Goal: Task Accomplishment & Management: Manage account settings

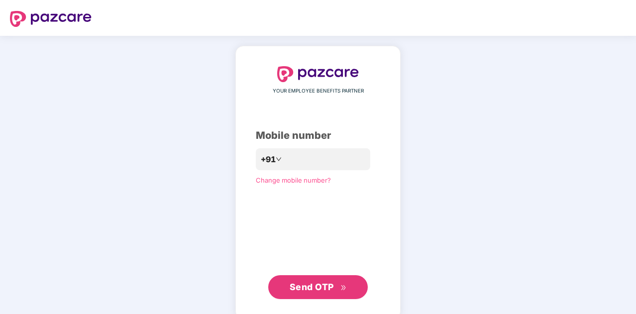
click at [307, 295] on button "Send OTP" at bounding box center [318, 287] width 100 height 24
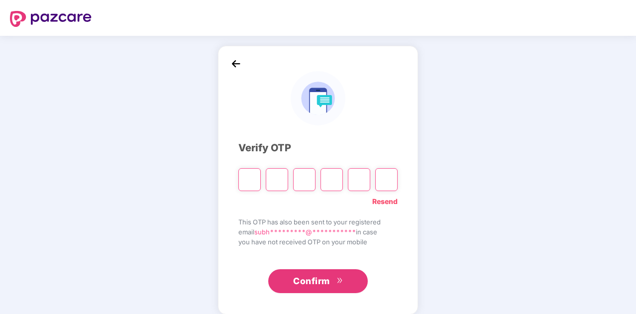
type input "*"
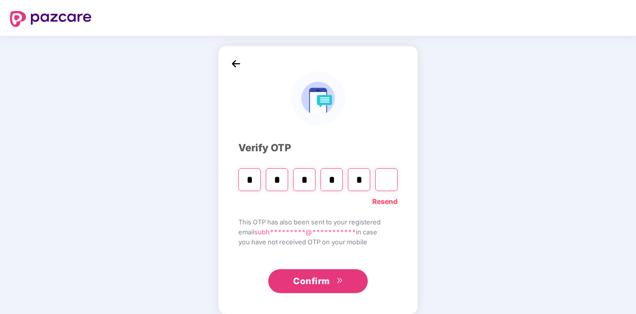
type input "*"
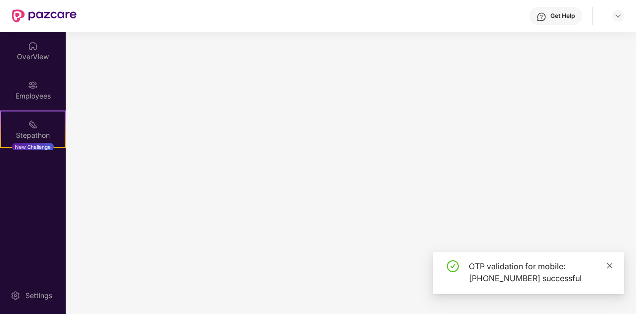
click at [611, 265] on icon "close" at bounding box center [610, 265] width 7 height 7
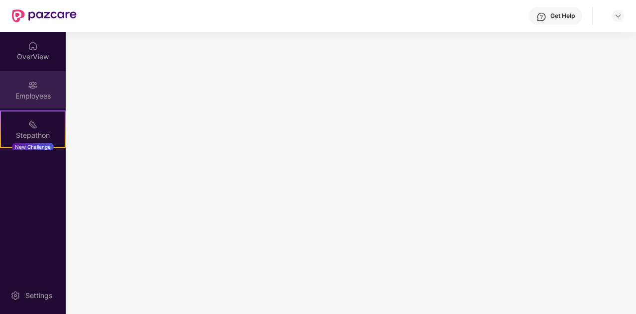
click at [31, 83] on img at bounding box center [33, 85] width 10 height 10
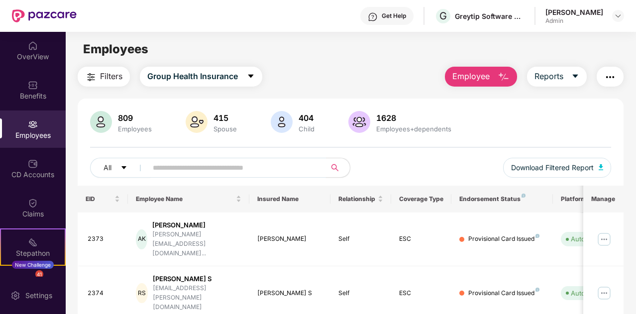
click at [184, 170] on input "text" at bounding box center [233, 167] width 160 height 15
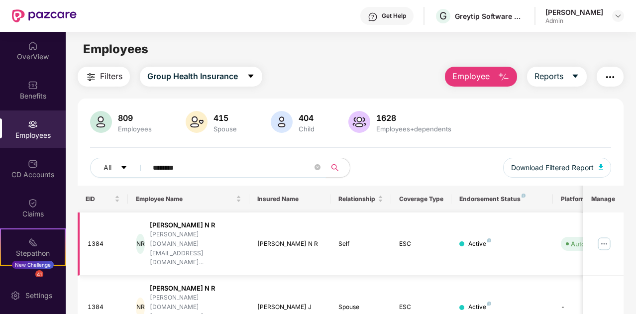
type input "********"
click at [607, 236] on img at bounding box center [605, 244] width 16 height 16
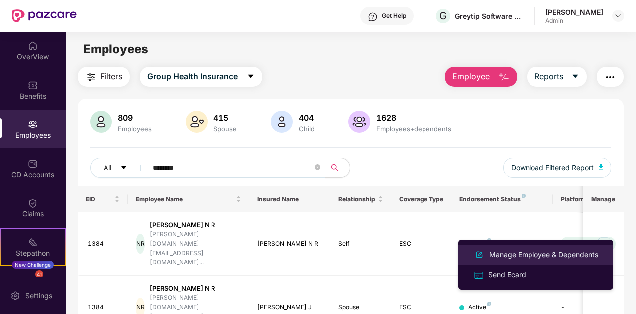
click at [515, 254] on div "Manage Employee & Dependents" at bounding box center [544, 254] width 113 height 11
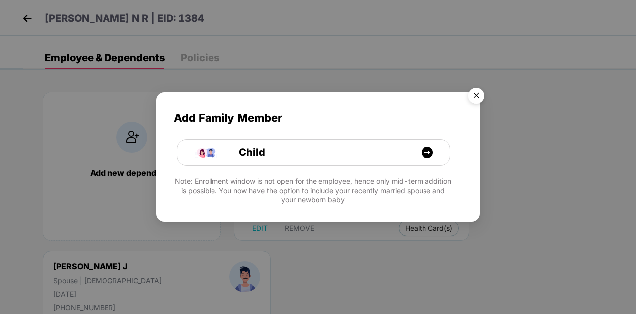
click at [476, 92] on img "Close" at bounding box center [477, 97] width 28 height 28
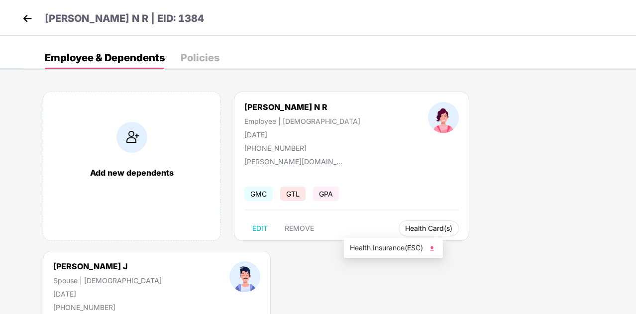
click at [405, 227] on span "Health Card(s)" at bounding box center [428, 228] width 47 height 5
click at [433, 249] on img at bounding box center [432, 249] width 10 height 10
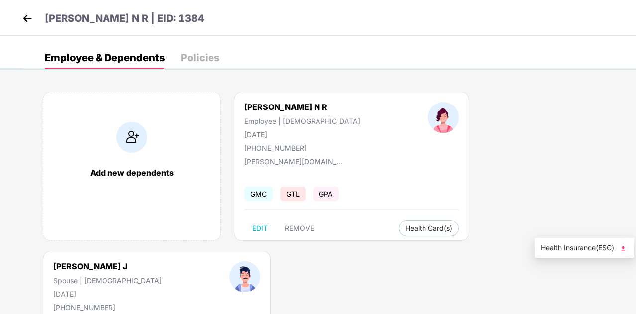
click at [626, 248] on img at bounding box center [624, 249] width 10 height 10
